Goal: Information Seeking & Learning: Learn about a topic

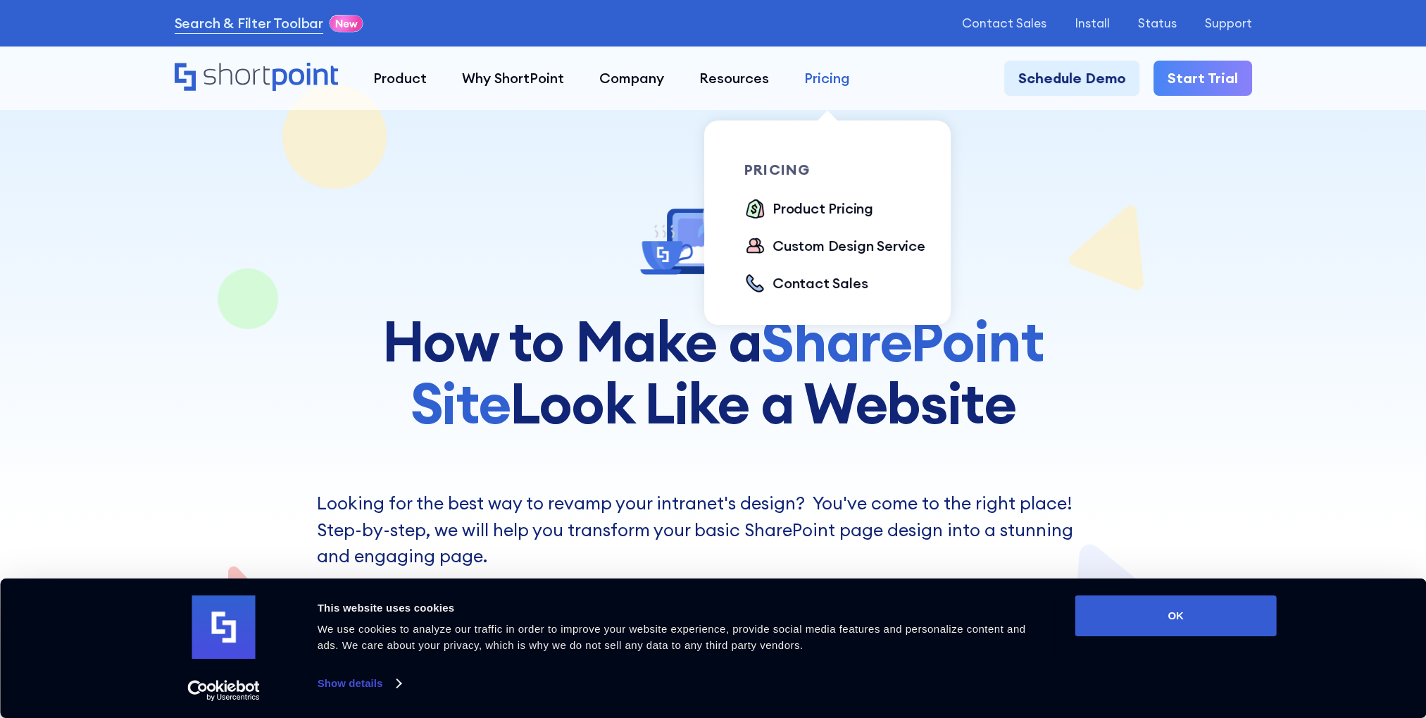
click at [835, 75] on div "Pricing" at bounding box center [827, 78] width 46 height 21
click at [780, 216] on div "Product Pricing" at bounding box center [823, 208] width 101 height 21
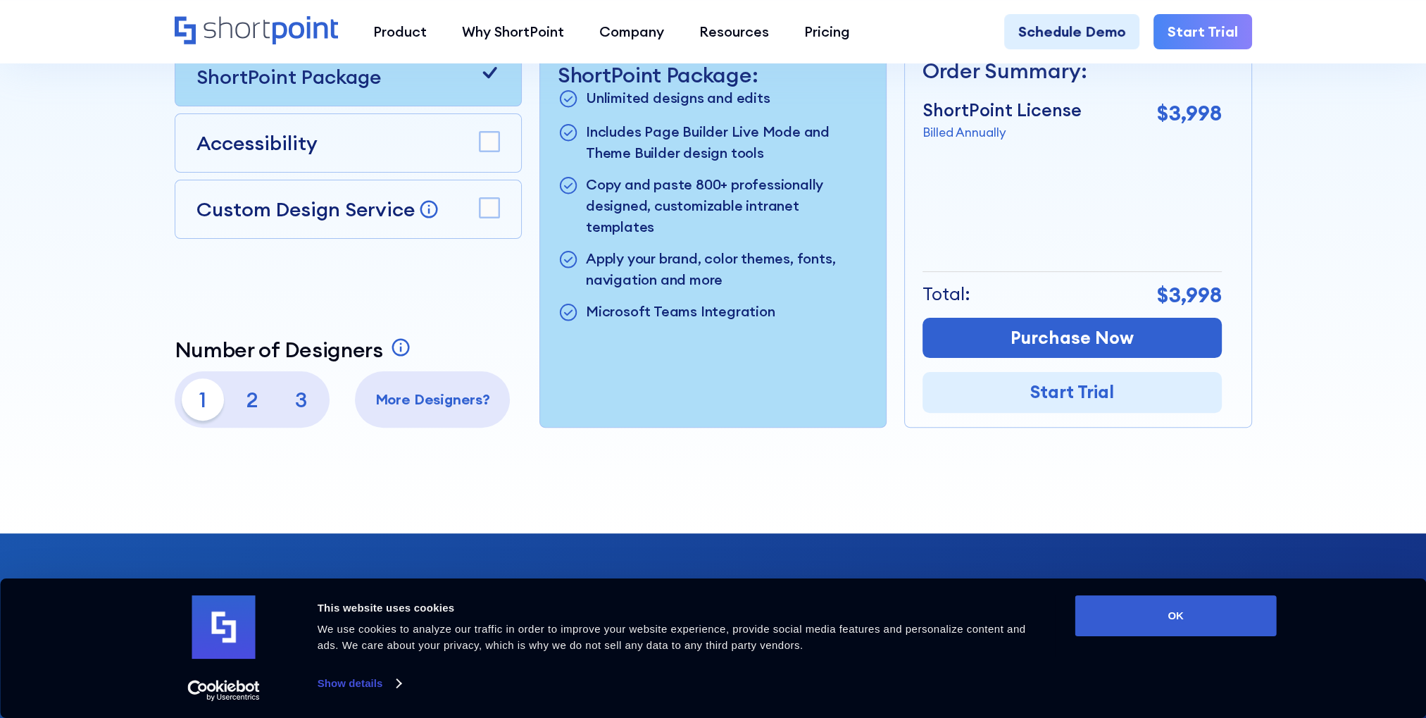
scroll to position [493, 0]
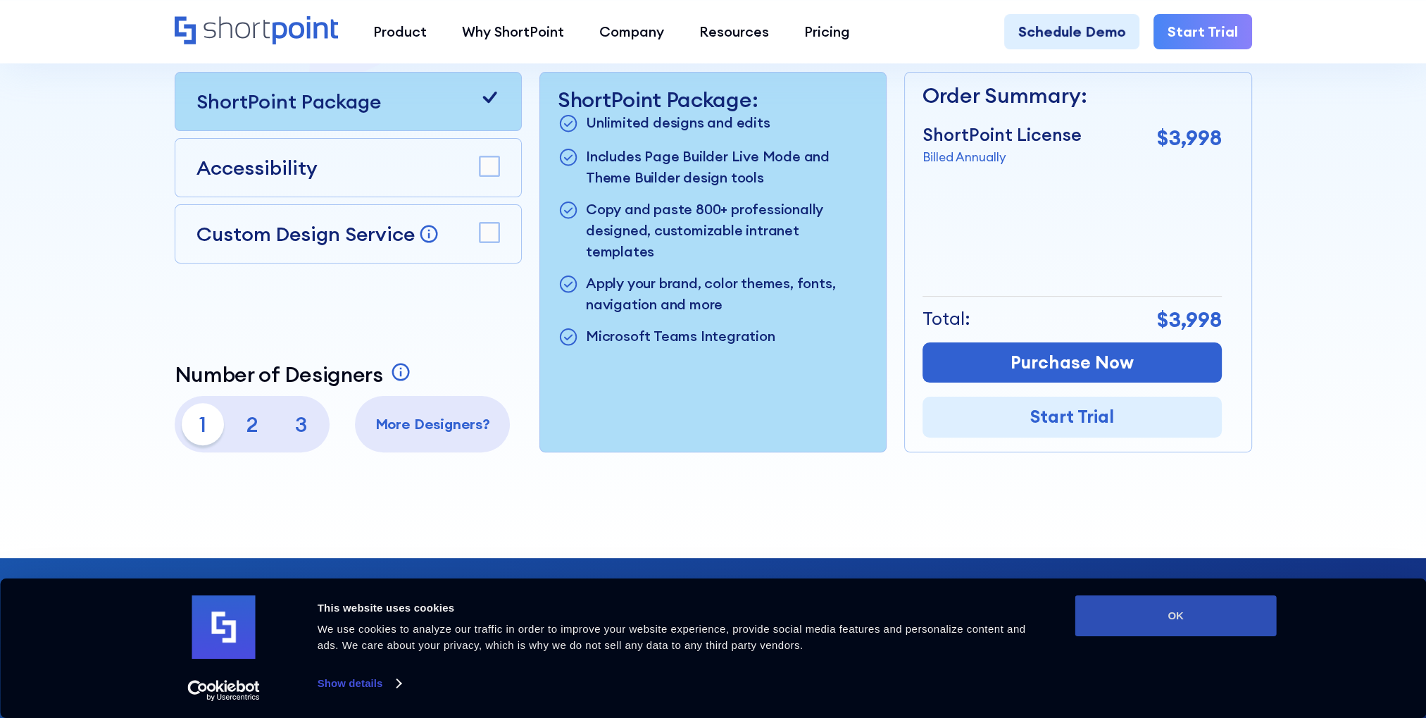
click at [1175, 625] on button "OK" at bounding box center [1175, 615] width 201 height 41
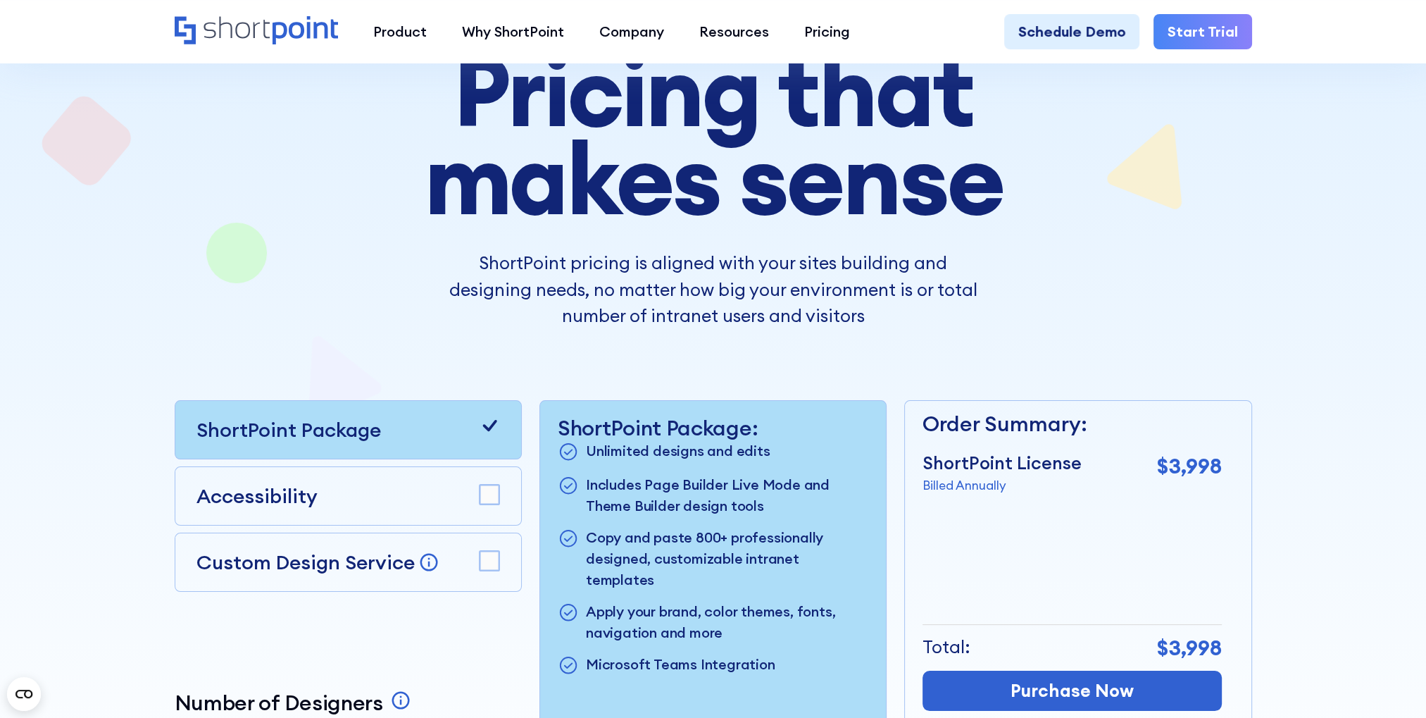
scroll to position [141, 0]
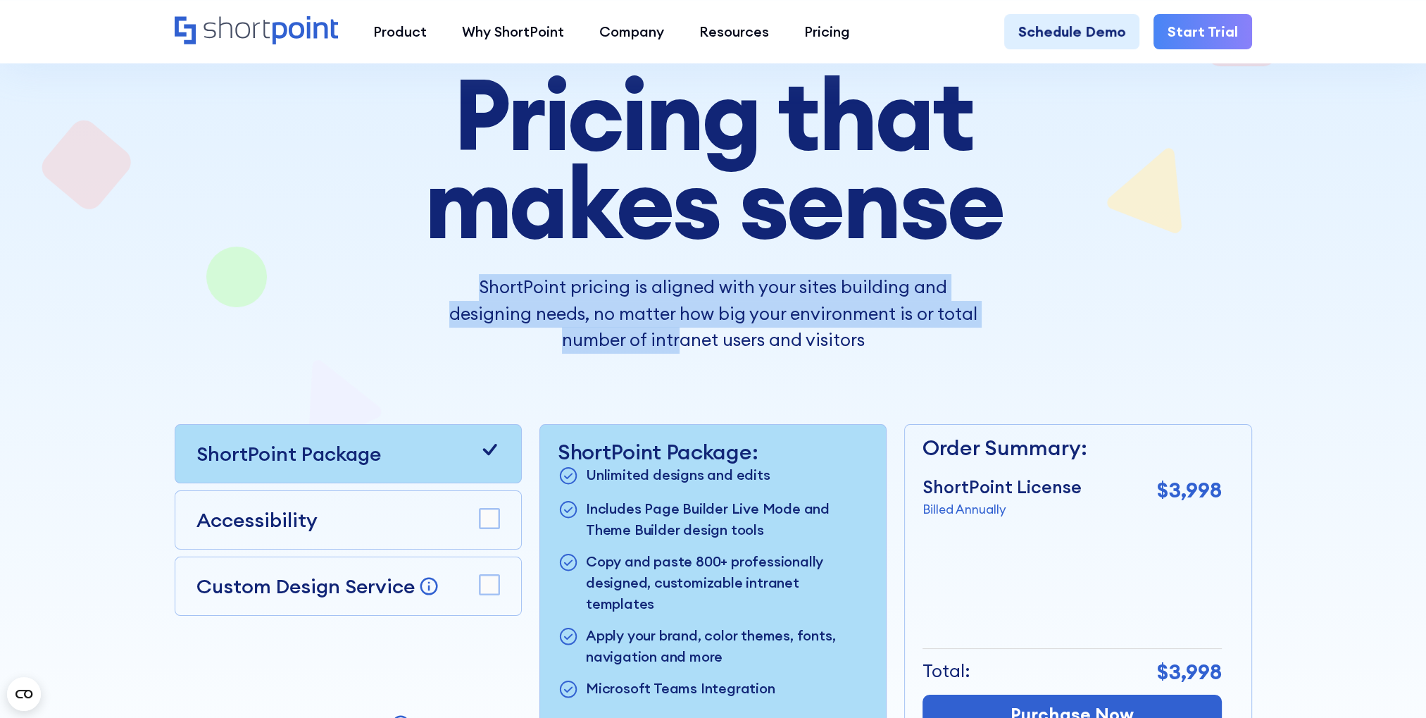
drag, startPoint x: 478, startPoint y: 278, endPoint x: 682, endPoint y: 341, distance: 213.0
click at [682, 341] on p "ShortPoint pricing is aligned with your sites building and designing needs, no …" at bounding box center [713, 314] width 528 height 80
drag, startPoint x: 682, startPoint y: 341, endPoint x: 638, endPoint y: 341, distance: 43.7
click at [638, 341] on p "ShortPoint pricing is aligned with your sites building and designing needs, no …" at bounding box center [713, 314] width 528 height 80
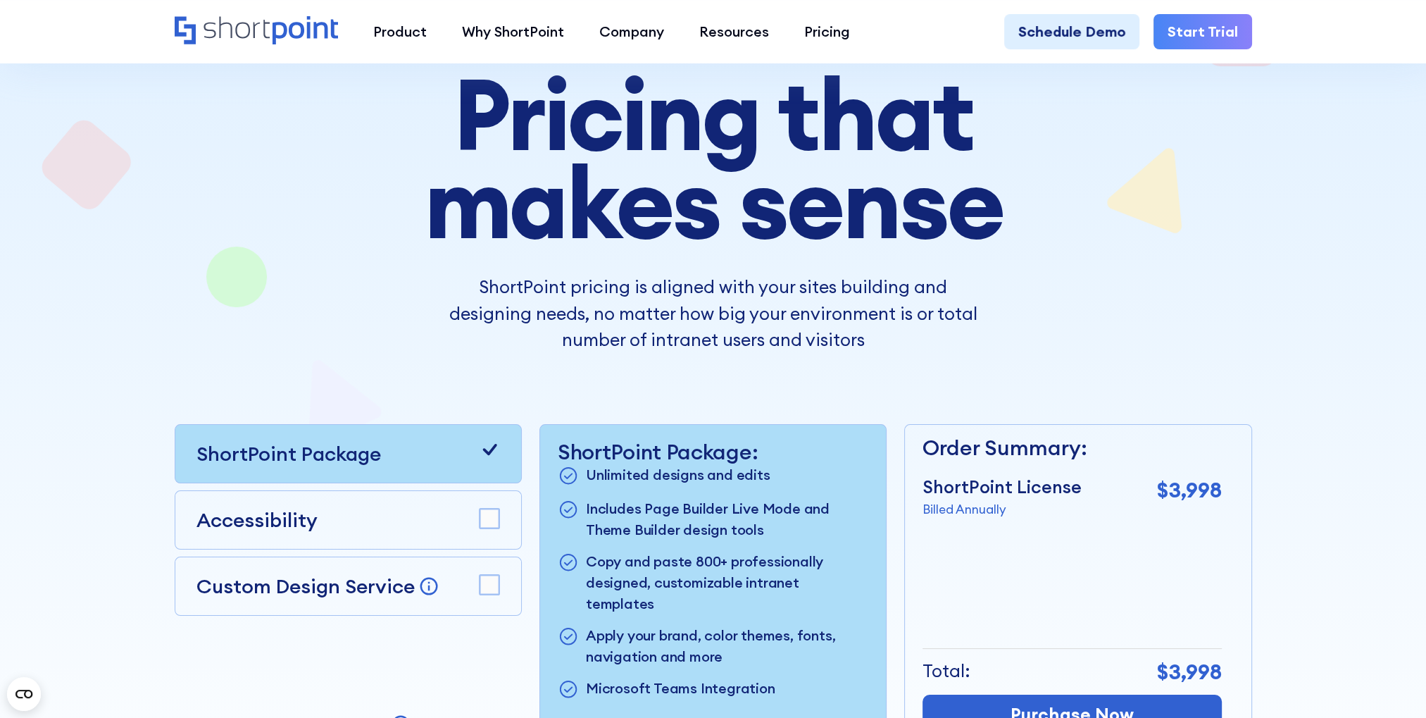
click at [613, 451] on p "ShortPoint Package:" at bounding box center [713, 451] width 311 height 25
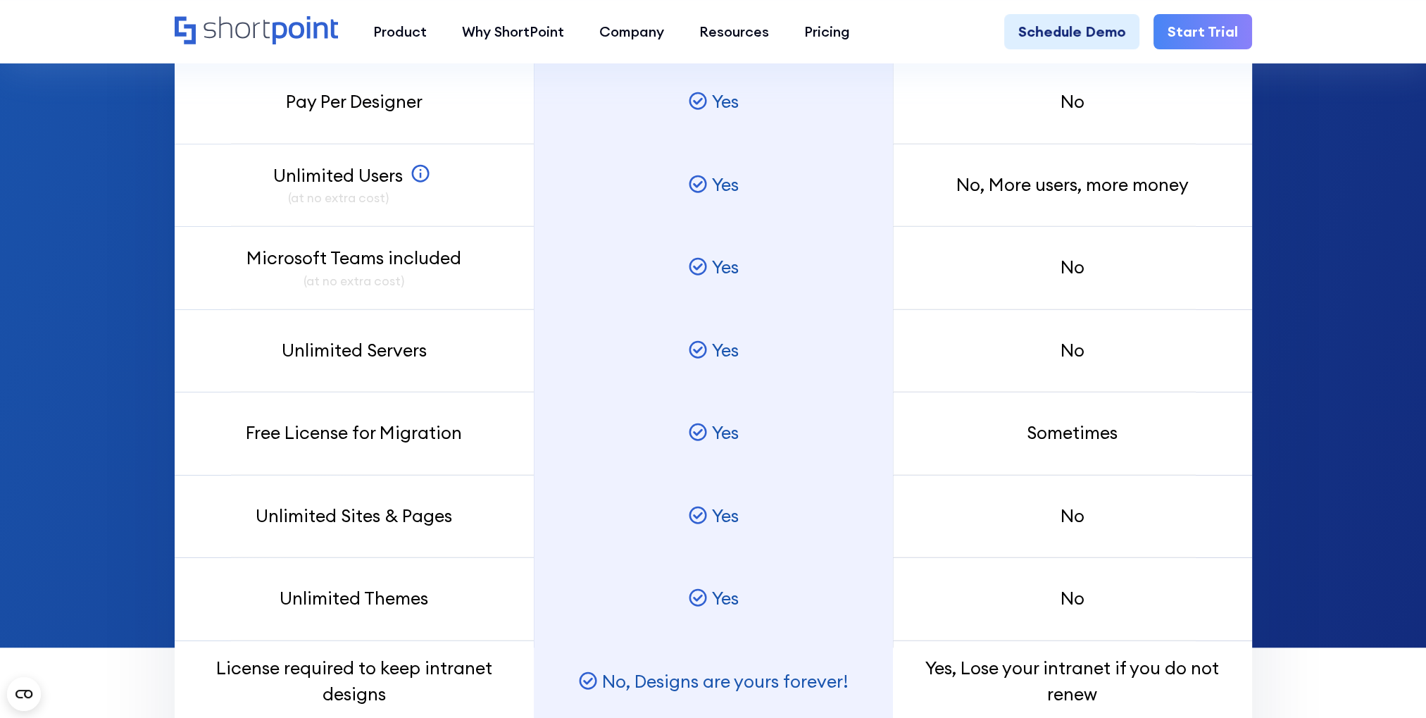
scroll to position [1549, 0]
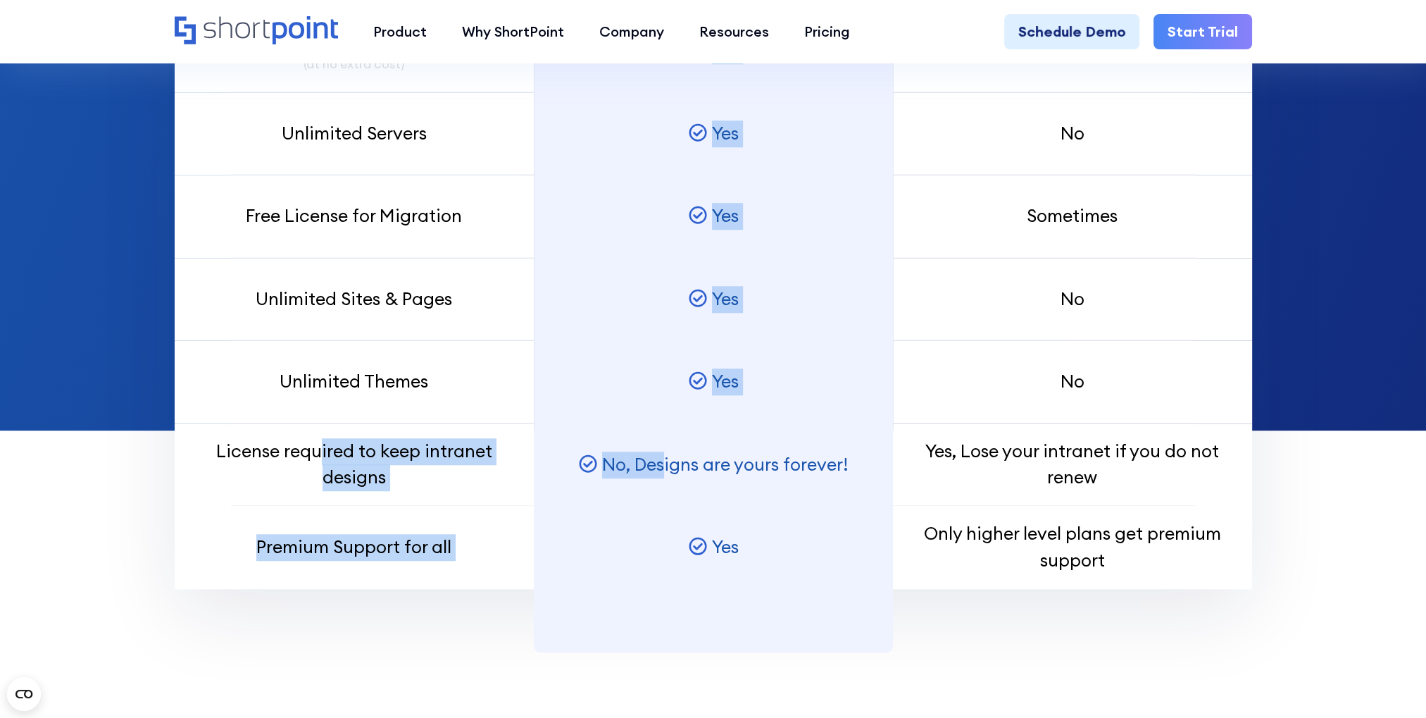
drag, startPoint x: 321, startPoint y: 447, endPoint x: 662, endPoint y: 483, distance: 342.8
click at [662, 483] on div "Pay Per Designer Unlimited Users (at no extra cost) SharePoint Users can view t…" at bounding box center [714, 163] width 1078 height 851
drag, startPoint x: 662, startPoint y: 483, endPoint x: 618, endPoint y: 491, distance: 45.0
click at [618, 491] on div "No , Designs are yours forever!" at bounding box center [713, 464] width 359 height 83
click at [597, 487] on div "No , Designs are yours forever!" at bounding box center [713, 464] width 359 height 83
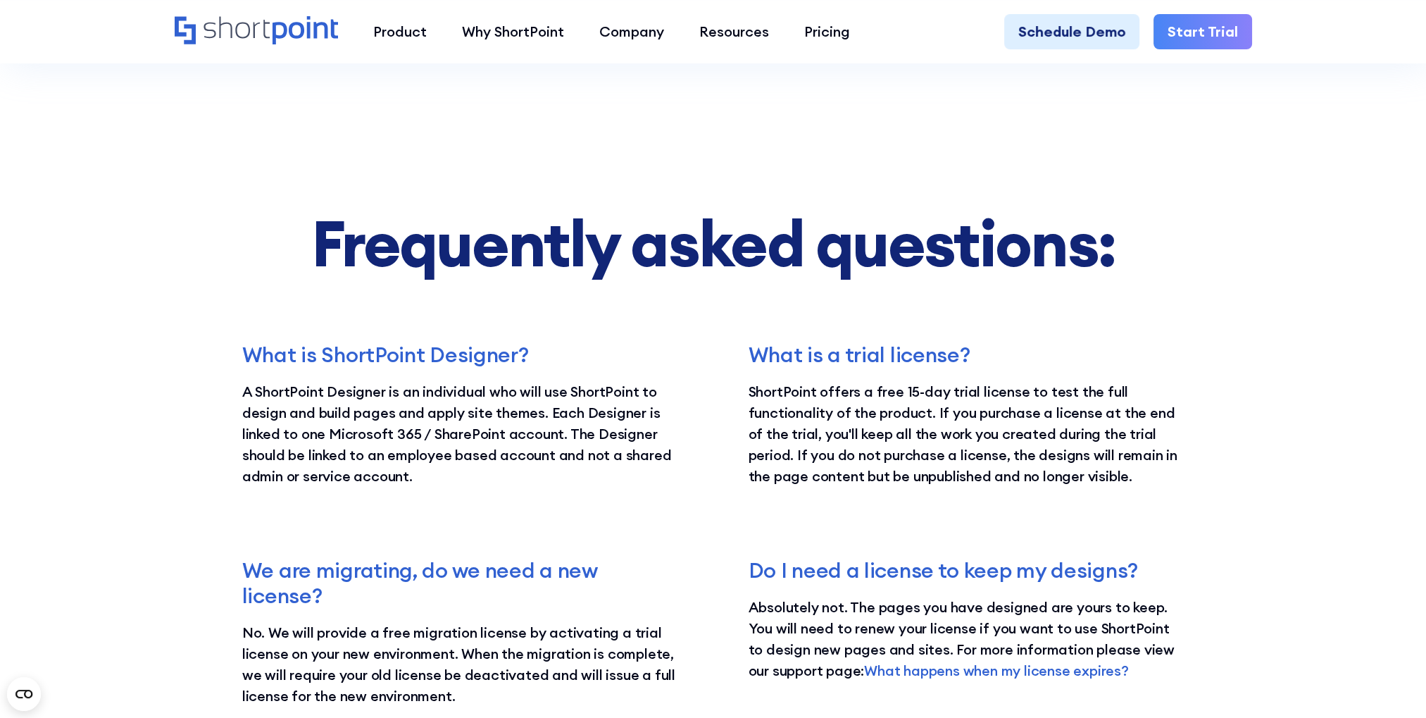
scroll to position [2535, 0]
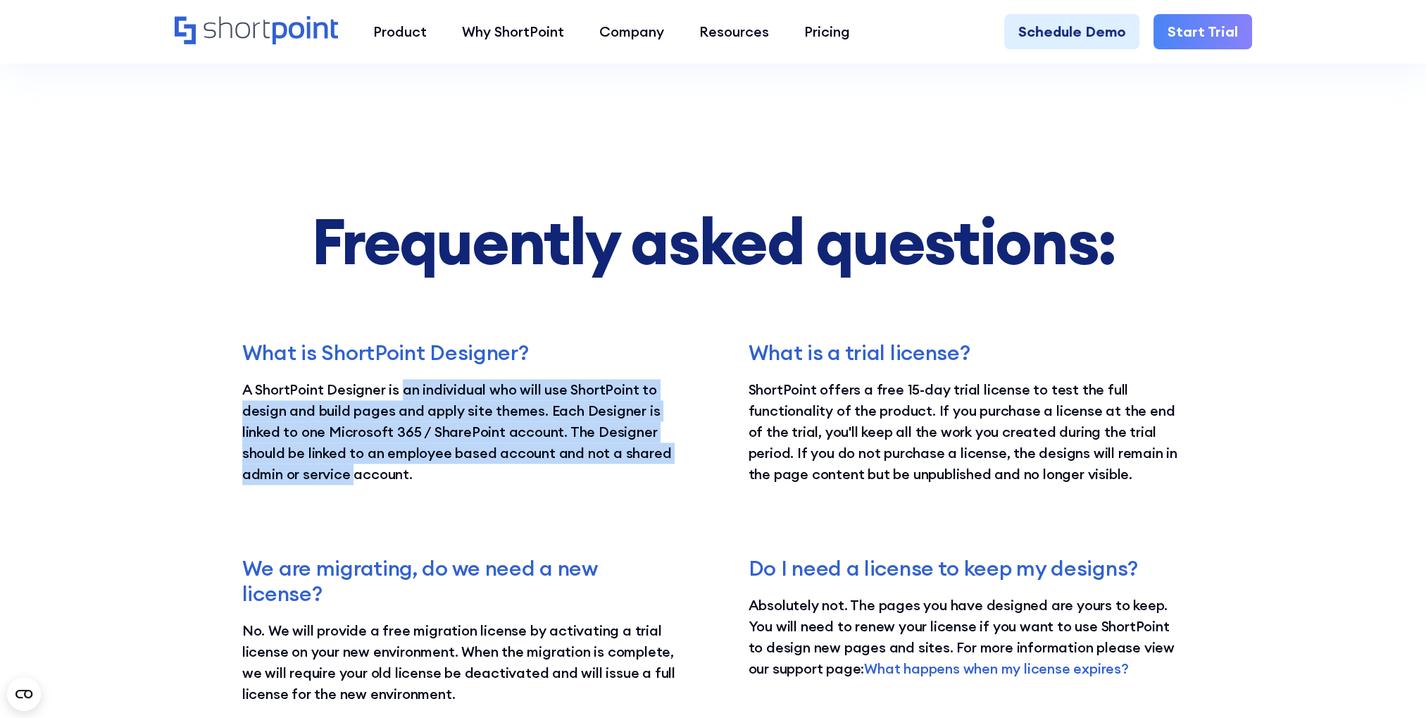
drag, startPoint x: 406, startPoint y: 382, endPoint x: 355, endPoint y: 478, distance: 108.4
click at [355, 478] on p "A ShortPoint Designer is an individual who will use ShortPoint to design and bu…" at bounding box center [460, 432] width 436 height 106
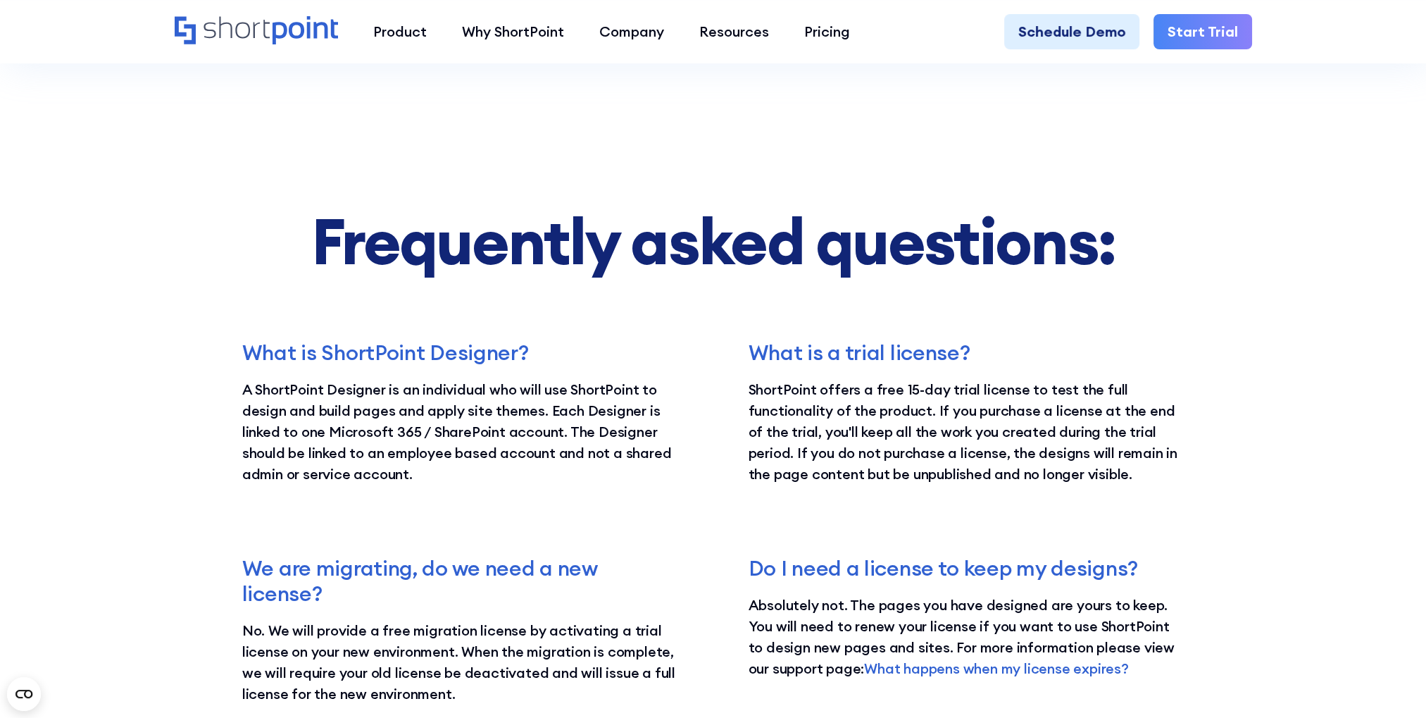
click at [731, 382] on div "What is ShortPoint Designer? A ShortPoint Designer is an individual who will us…" at bounding box center [713, 629] width 942 height 580
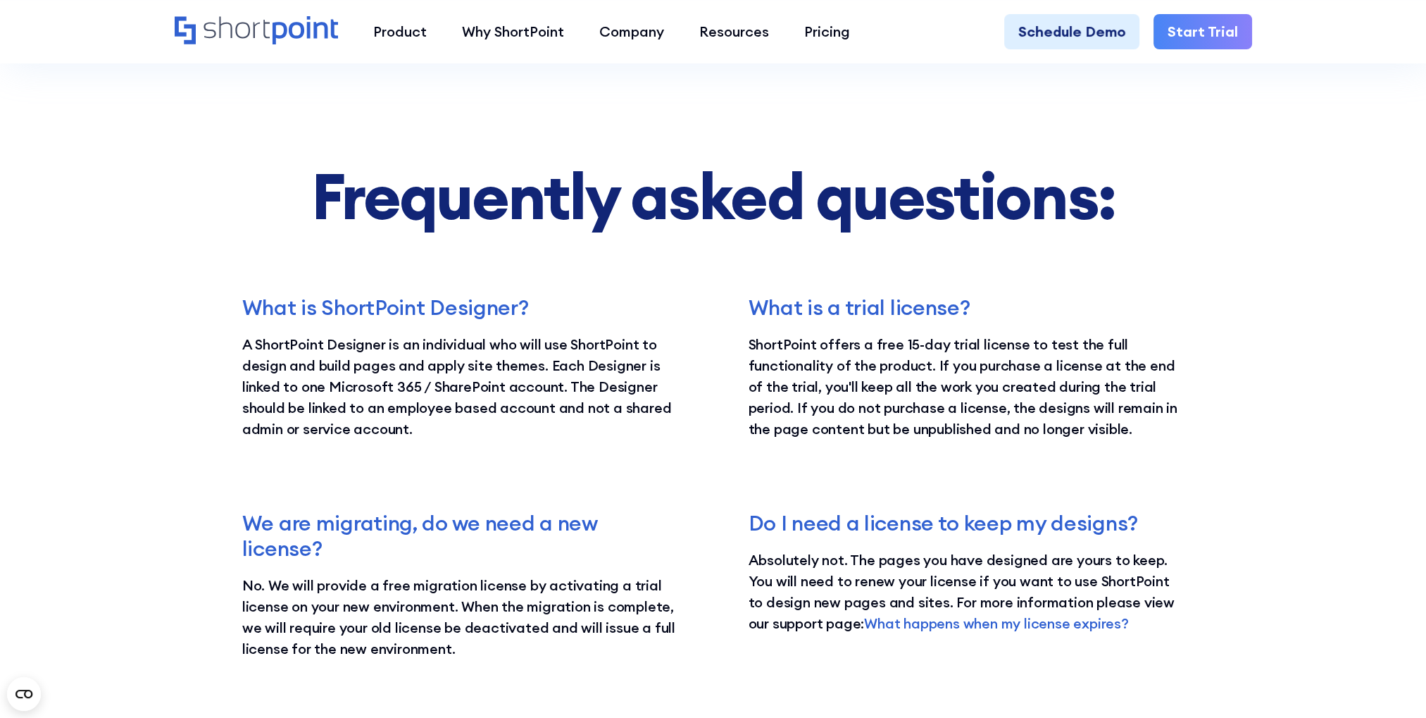
scroll to position [2606, 0]
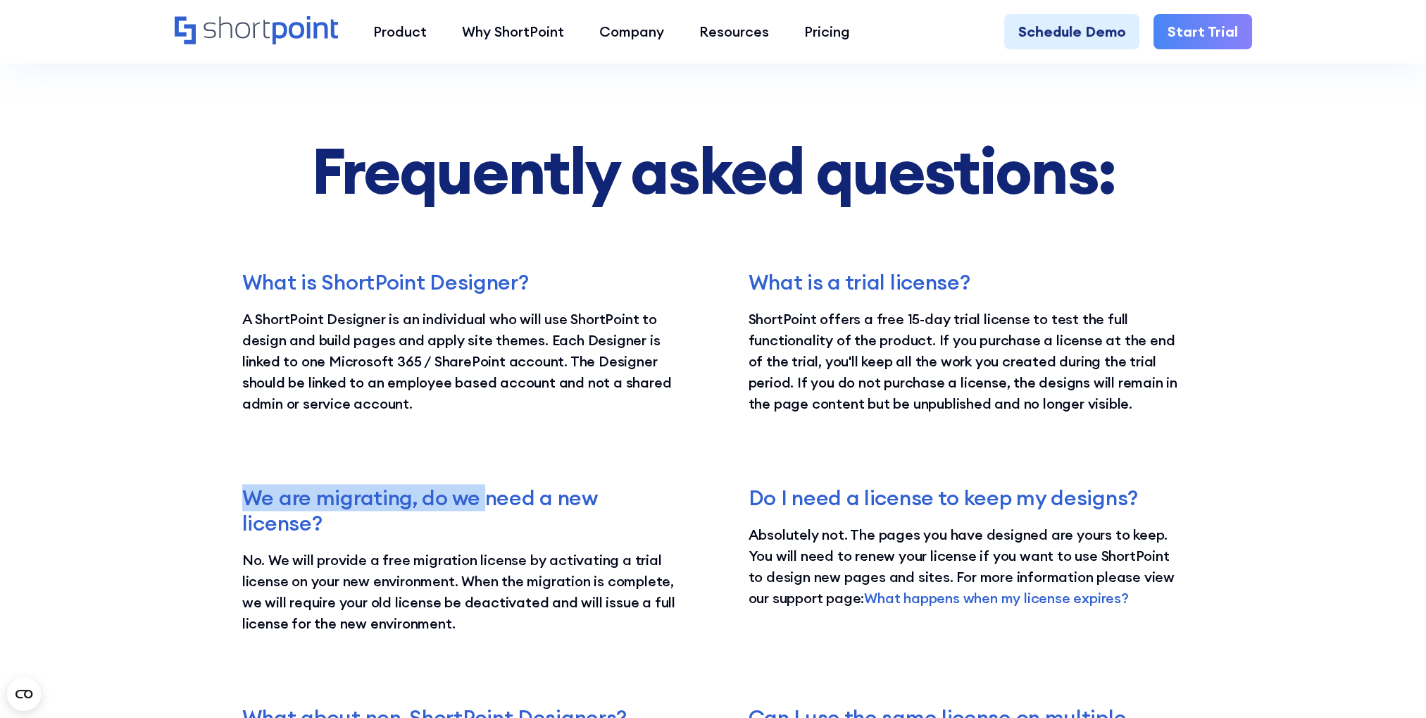
drag, startPoint x: 232, startPoint y: 499, endPoint x: 486, endPoint y: 499, distance: 253.5
click at [486, 499] on section "Frequently asked questions: What is ShortPoint Designer? A ShortPoint Designer …" at bounding box center [713, 495] width 1426 height 1218
drag, startPoint x: 486, startPoint y: 499, endPoint x: 231, endPoint y: 512, distance: 255.3
click at [231, 512] on section "Frequently asked questions: What is ShortPoint Designer? A ShortPoint Designer …" at bounding box center [713, 495] width 1426 height 1218
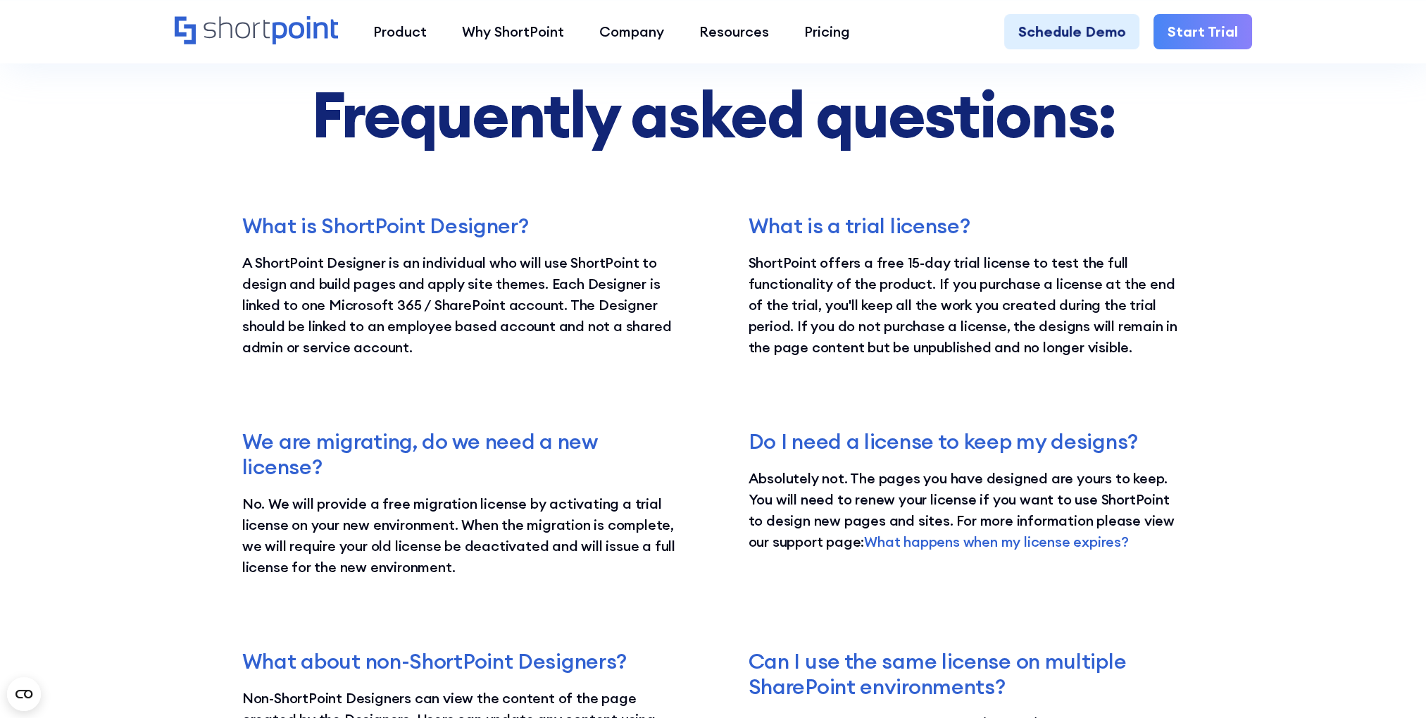
scroll to position [2817, 0]
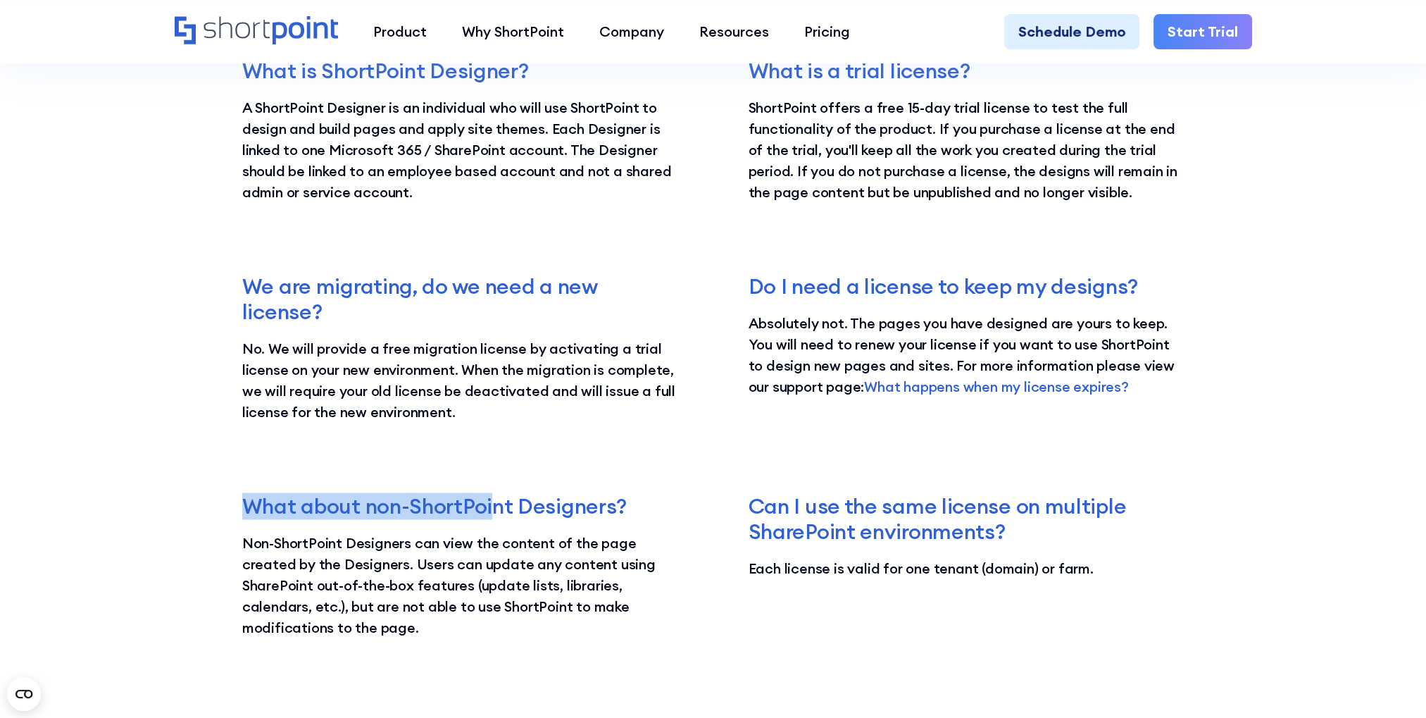
drag, startPoint x: 239, startPoint y: 511, endPoint x: 490, endPoint y: 511, distance: 250.7
click at [490, 511] on section "Frequently asked questions: What is ShortPoint Designer? A ShortPoint Designer …" at bounding box center [713, 284] width 1426 height 1218
drag, startPoint x: 490, startPoint y: 511, endPoint x: 436, endPoint y: 540, distance: 61.8
click at [436, 540] on p "Non-ShortPoint Designers can view the content of the page created by the Design…" at bounding box center [460, 585] width 436 height 106
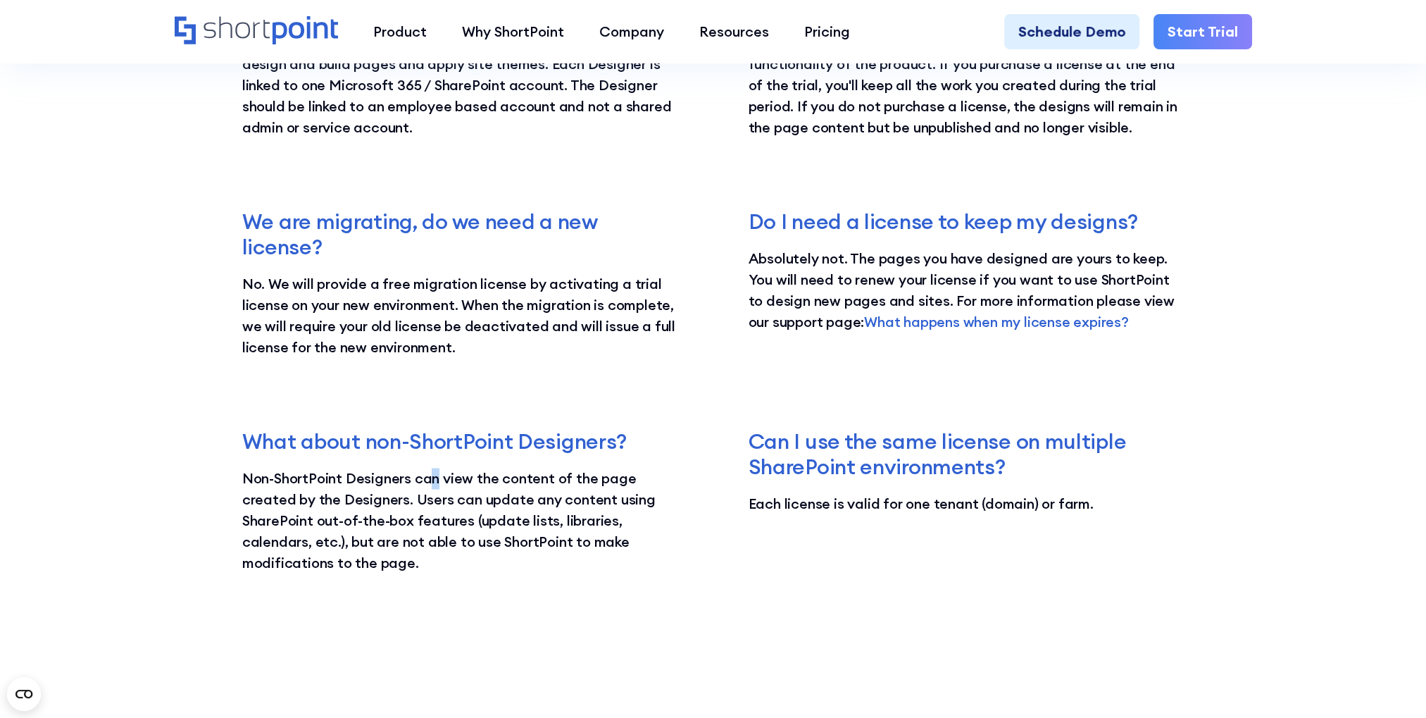
scroll to position [2958, 0]
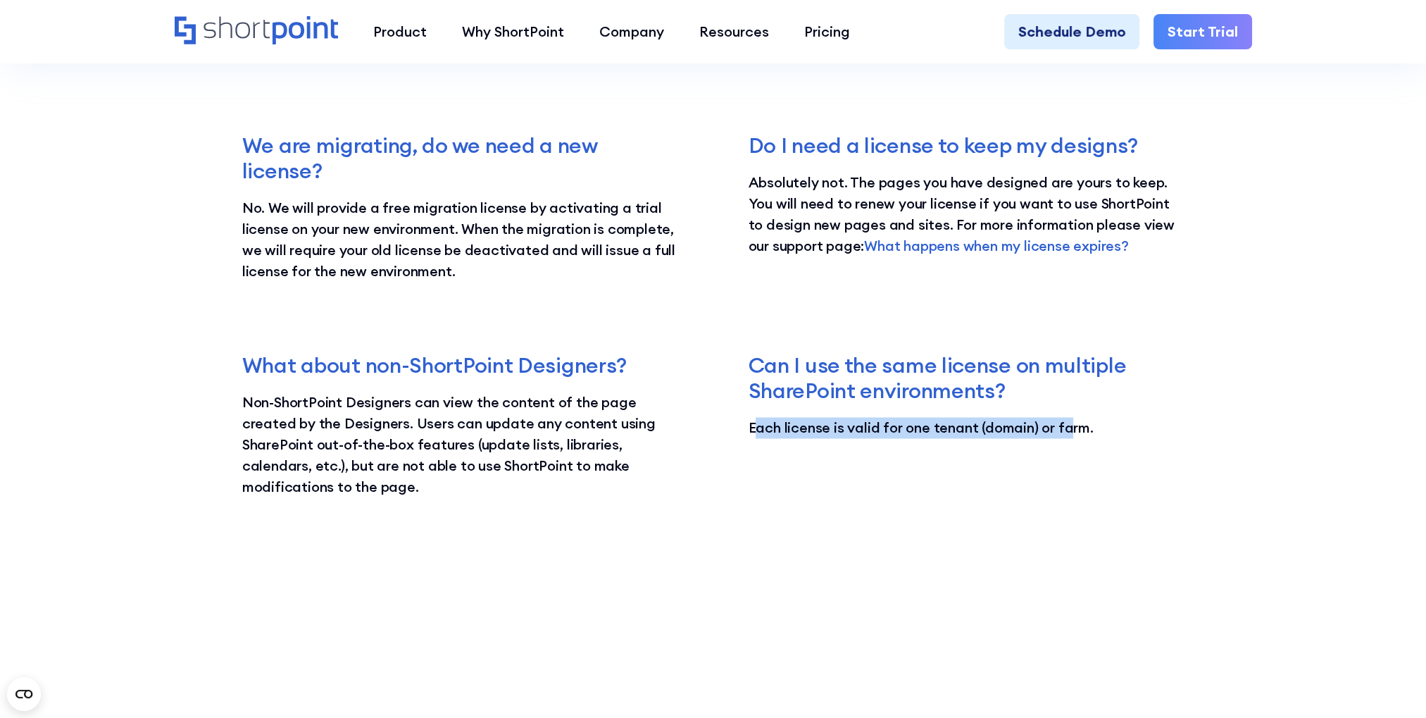
drag, startPoint x: 755, startPoint y: 424, endPoint x: 1063, endPoint y: 420, distance: 308.5
click at [1063, 420] on p "Each license is valid for one tenant (domain) or farm." at bounding box center [967, 427] width 436 height 21
drag, startPoint x: 1063, startPoint y: 420, endPoint x: 916, endPoint y: 397, distance: 149.7
click at [921, 398] on h3 "Can I use the same license on multiple SharePoint environments?" at bounding box center [967, 377] width 436 height 51
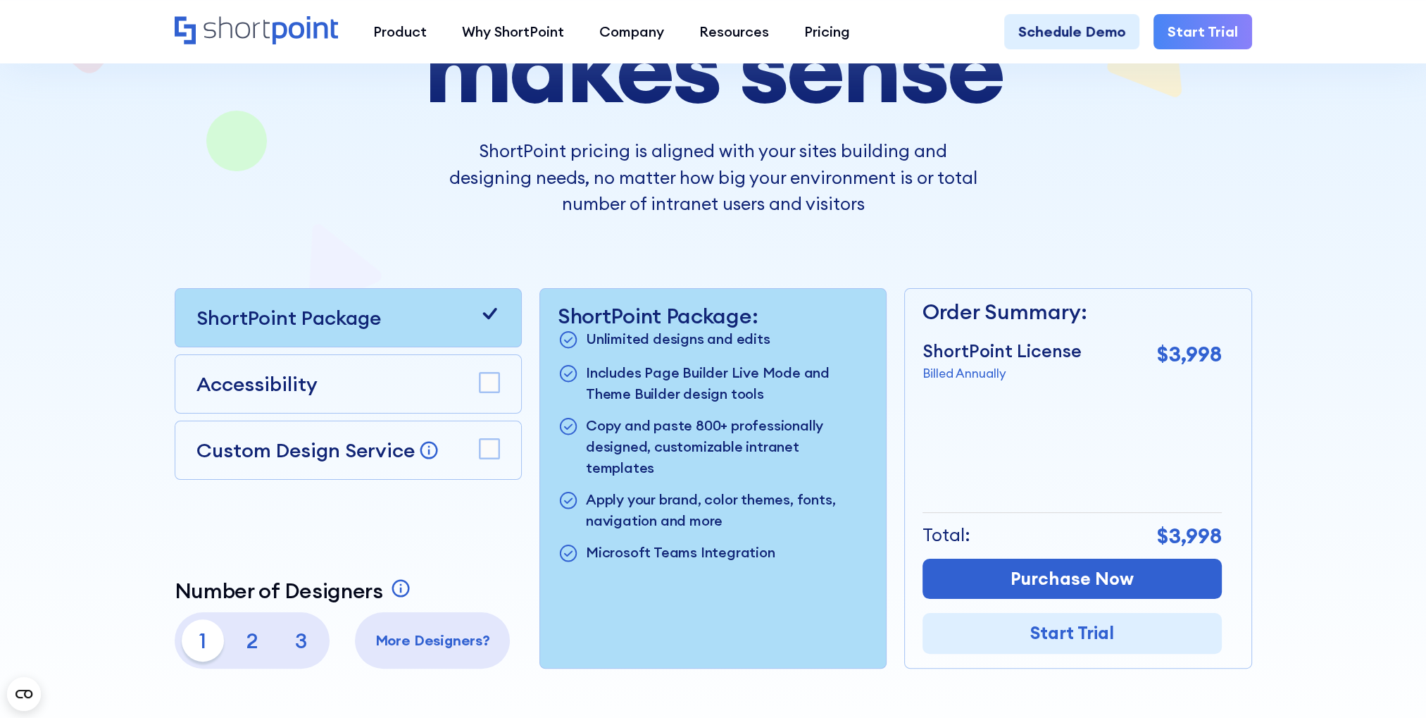
scroll to position [282, 0]
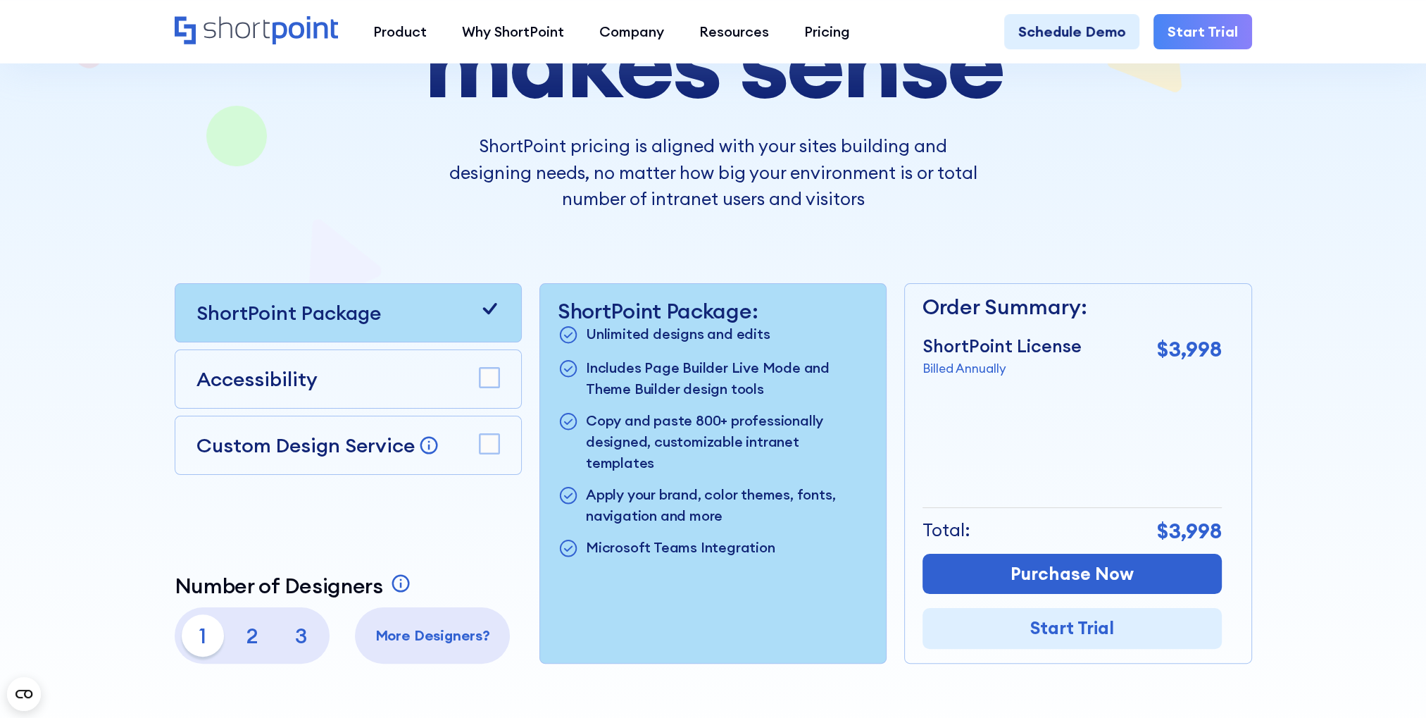
click at [383, 325] on div "ShortPoint Package" at bounding box center [348, 313] width 304 height 30
click at [475, 437] on div "Custom Design Service Bring your dream design to life with our Custom Design Se…" at bounding box center [348, 445] width 304 height 30
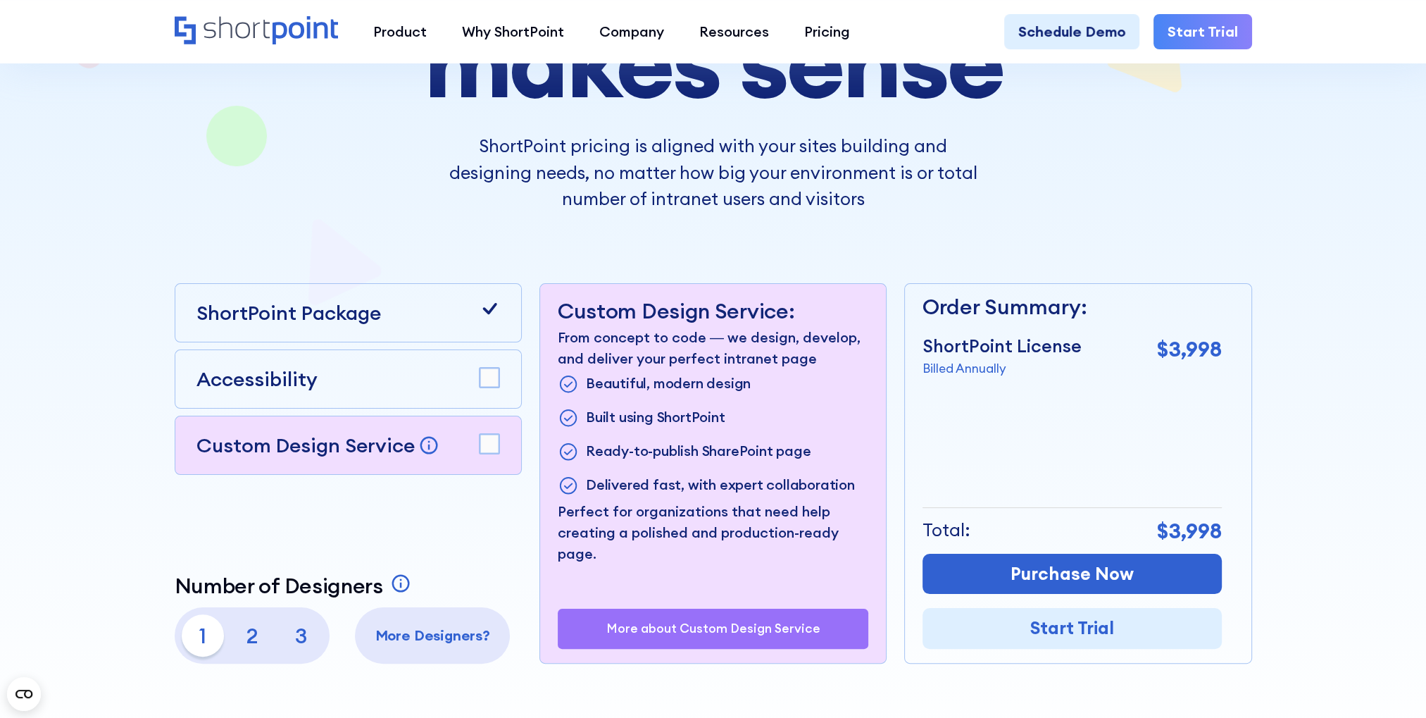
click at [389, 369] on div "Accessibility" at bounding box center [348, 379] width 304 height 30
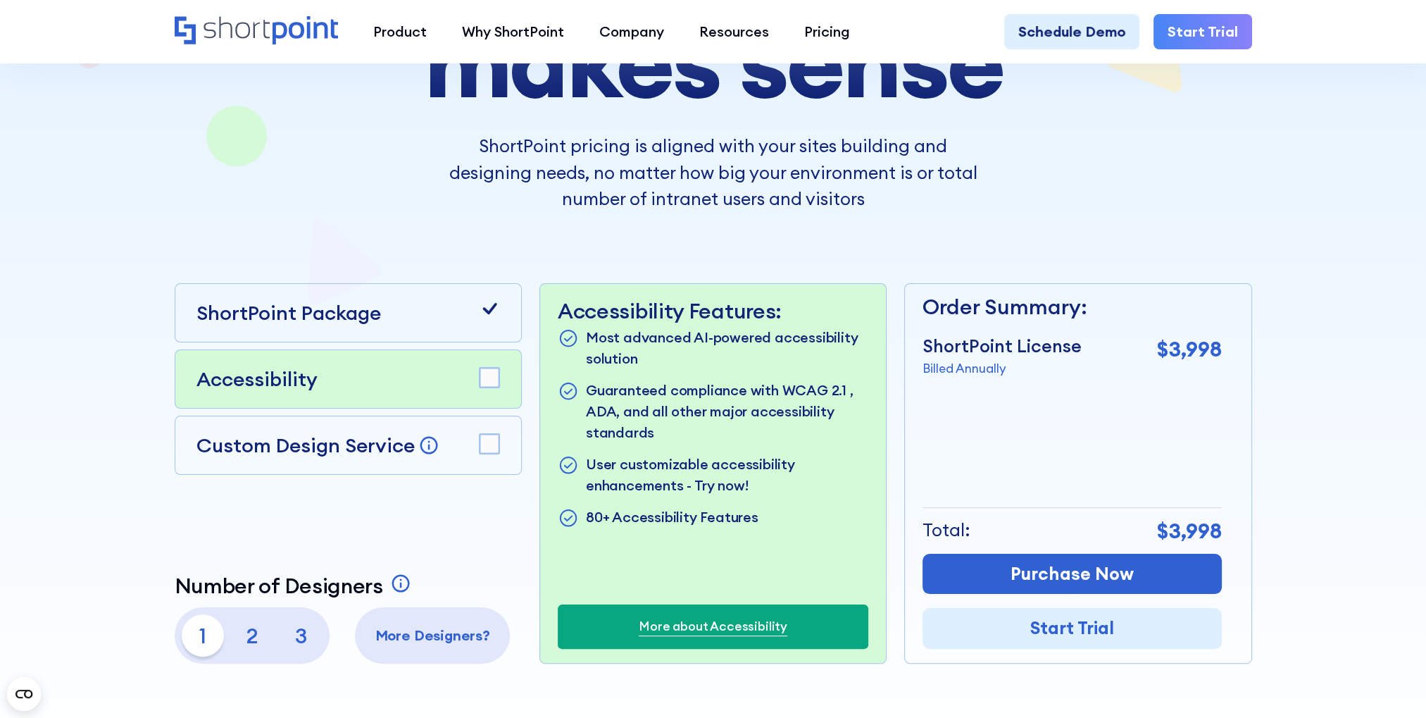
click at [411, 311] on div "ShortPoint Package" at bounding box center [348, 313] width 304 height 30
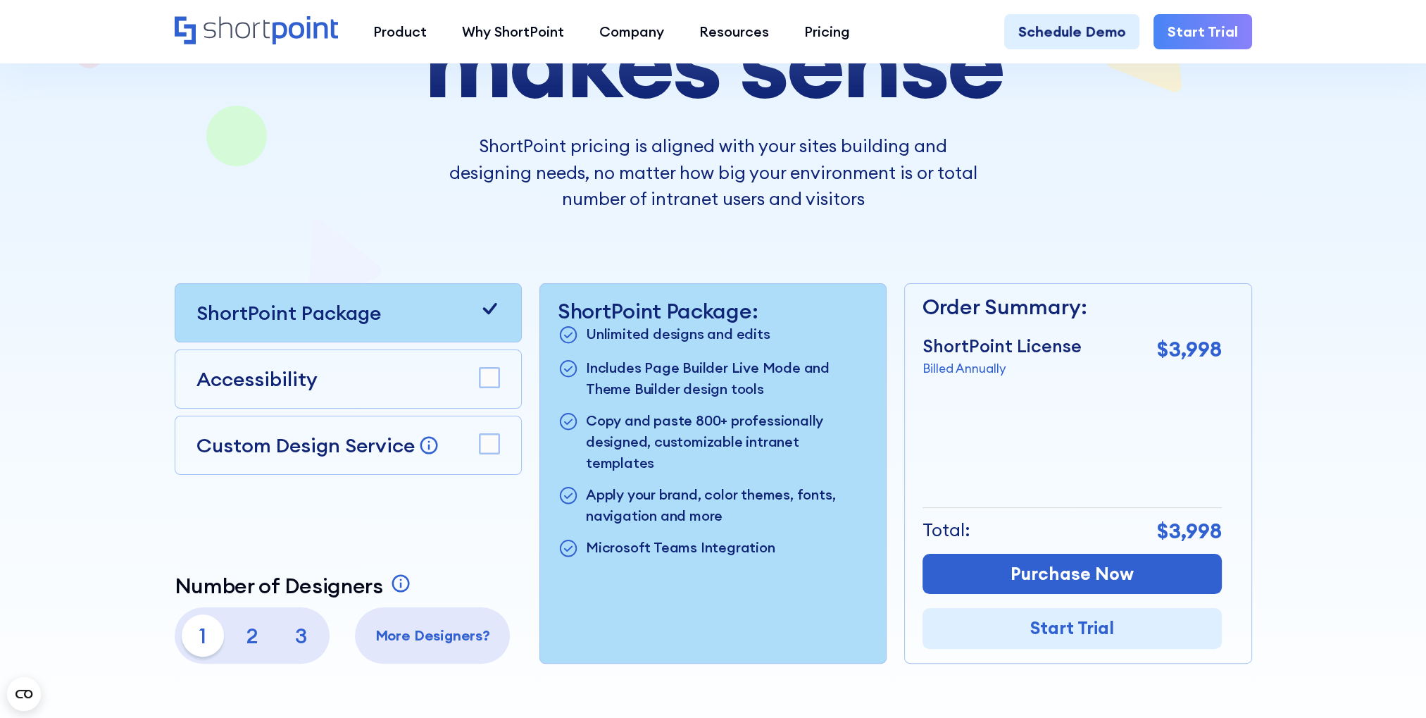
click at [496, 377] on rect at bounding box center [490, 378] width 20 height 20
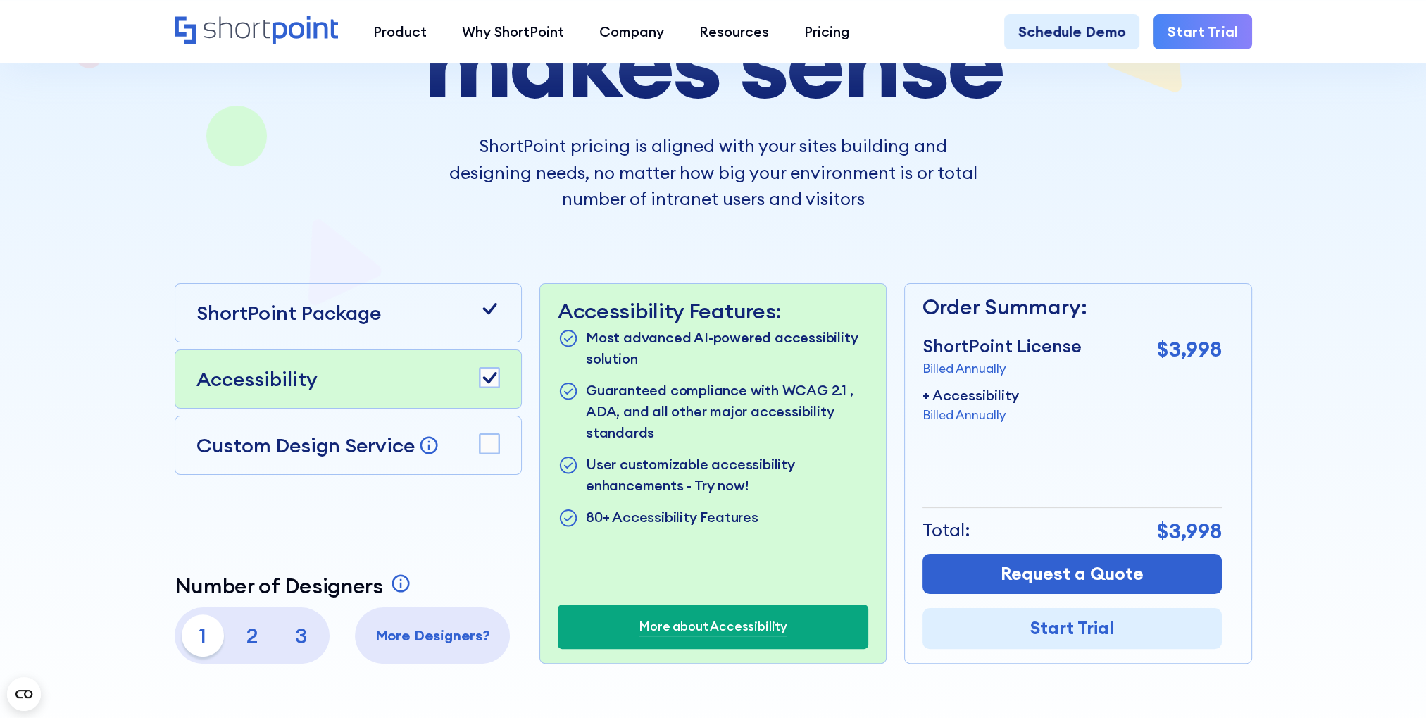
click at [491, 377] on icon at bounding box center [489, 377] width 14 height 11
click at [491, 439] on rect at bounding box center [490, 444] width 20 height 20
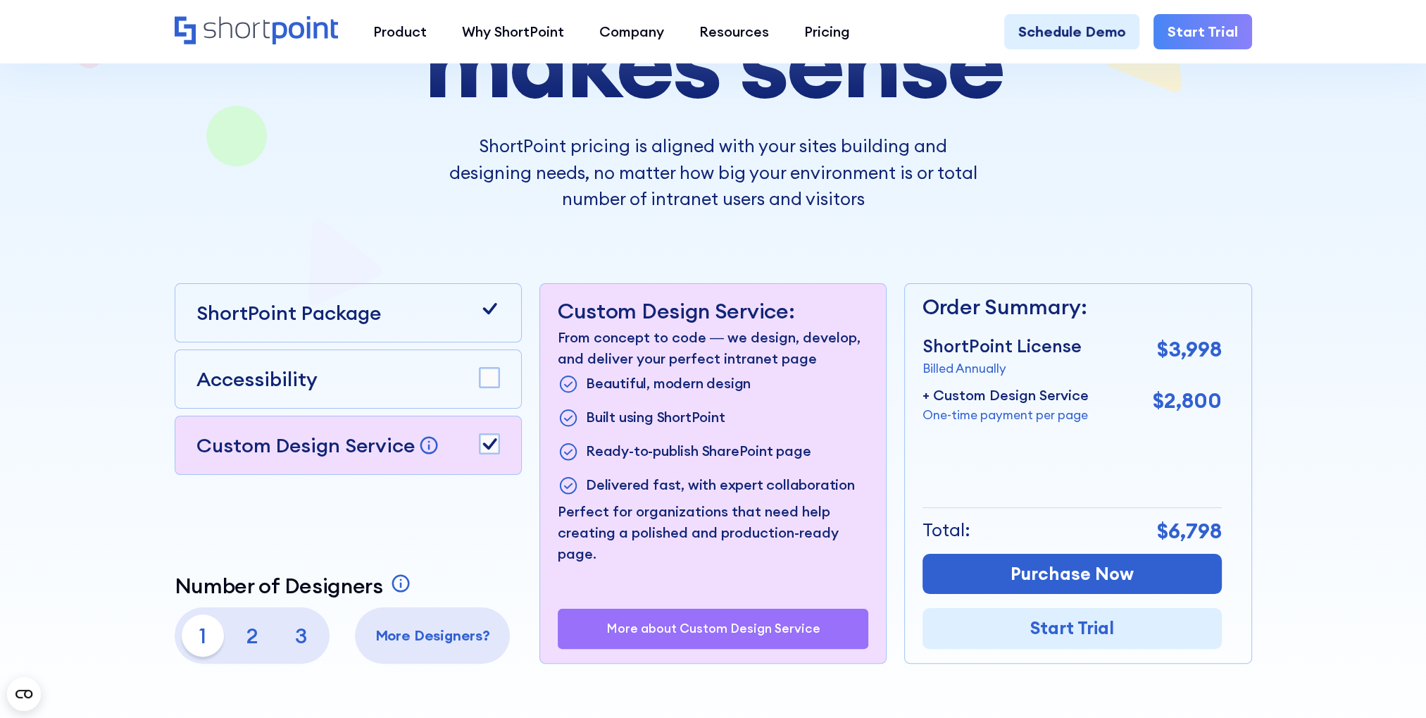
click at [491, 439] on rect at bounding box center [490, 444] width 20 height 20
